Goal: Find specific page/section: Find specific page/section

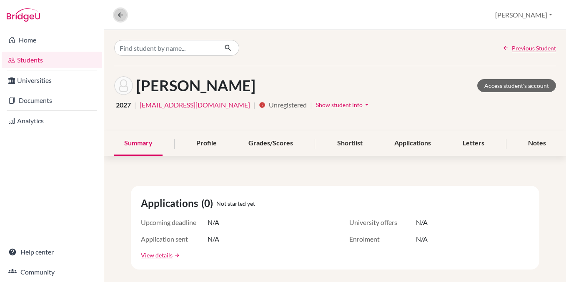
click at [124, 16] on button at bounding box center [120, 15] width 12 height 12
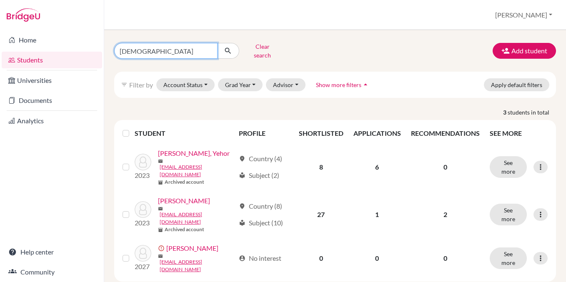
click at [166, 47] on input "[DEMOGRAPHIC_DATA]" at bounding box center [165, 51] width 103 height 16
type input "[PERSON_NAME]"
click button "submit" at bounding box center [228, 51] width 22 height 16
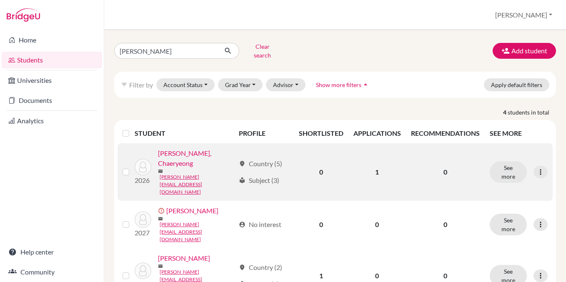
click at [195, 155] on link "[PERSON_NAME], Chaeryeong" at bounding box center [196, 158] width 77 height 20
